Goal: Task Accomplishment & Management: Use online tool/utility

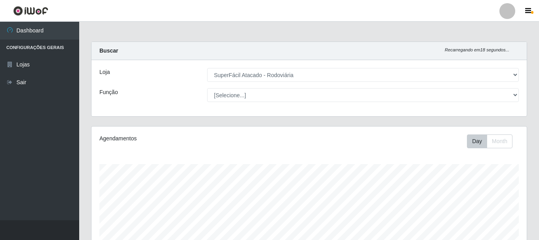
select select "400"
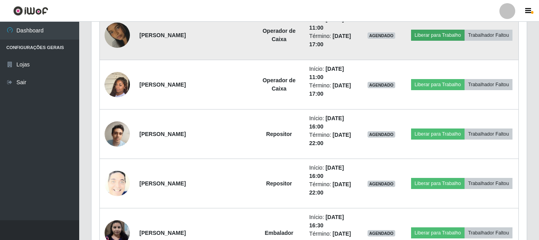
scroll to position [164, 435]
click at [437, 36] on button "Liberar para Trabalho" at bounding box center [437, 35] width 53 height 11
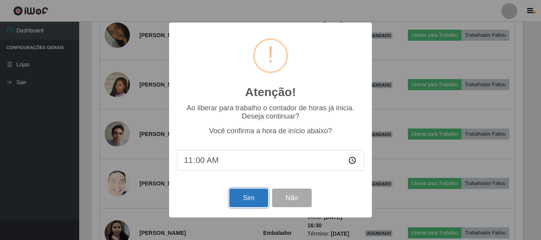
click at [252, 201] on button "Sim" at bounding box center [248, 198] width 38 height 19
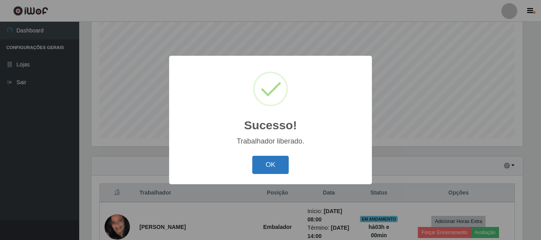
click at [275, 161] on button "OK" at bounding box center [270, 165] width 37 height 19
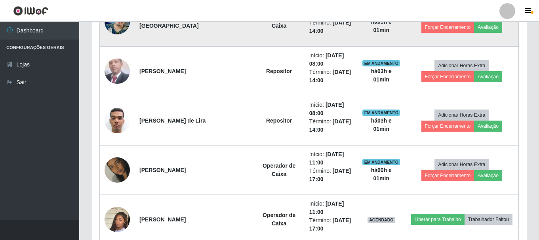
scroll to position [541, 0]
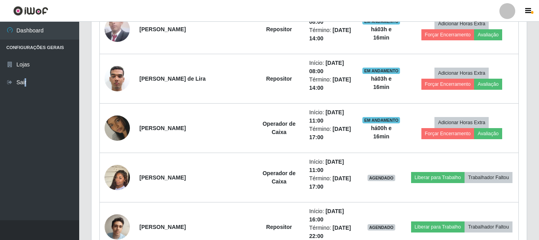
drag, startPoint x: 241, startPoint y: 173, endPoint x: 25, endPoint y: 147, distance: 217.9
click at [25, 147] on ul "Dashboard Configurações Gerais Lojas Sair" at bounding box center [39, 121] width 79 height 199
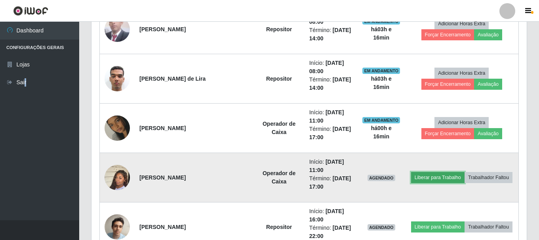
click at [415, 178] on button "Liberar para Trabalho" at bounding box center [437, 177] width 53 height 11
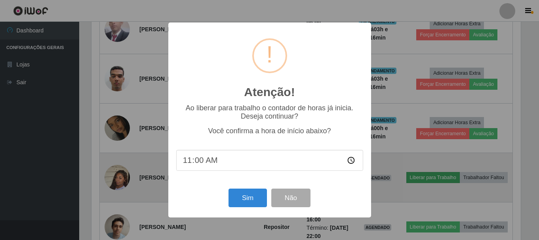
scroll to position [164, 431]
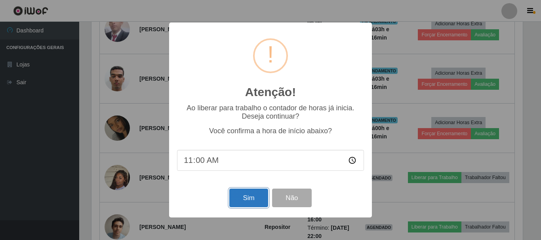
click at [250, 201] on button "Sim" at bounding box center [248, 198] width 38 height 19
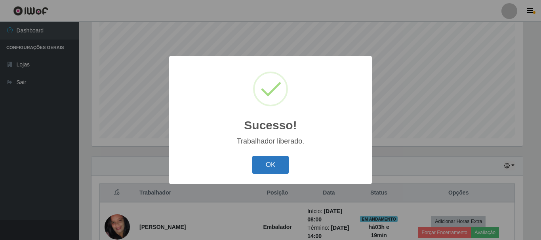
click at [276, 165] on button "OK" at bounding box center [270, 165] width 37 height 19
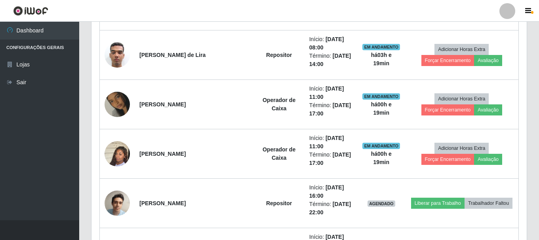
scroll to position [580, 0]
